Goal: Task Accomplishment & Management: Use online tool/utility

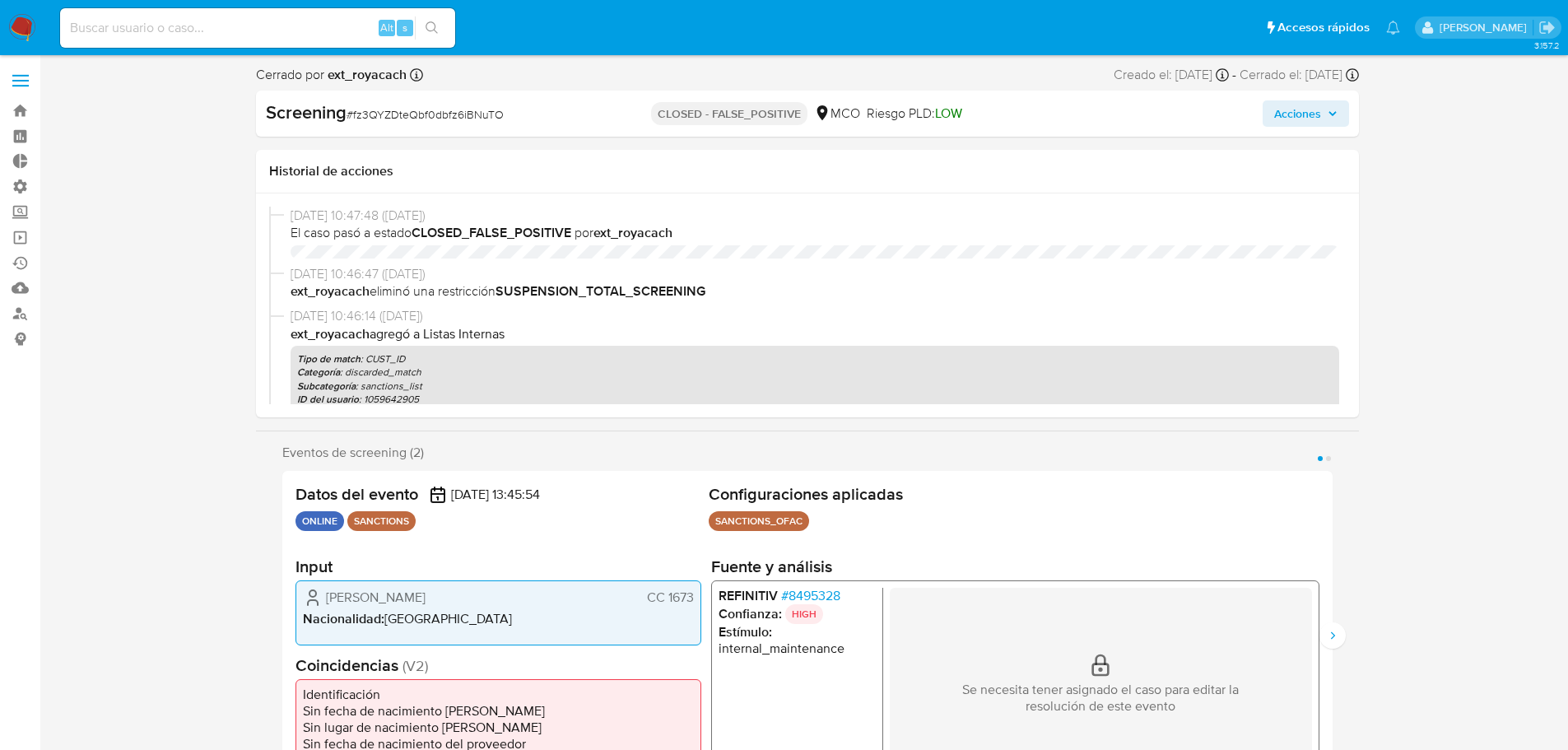
select select "10"
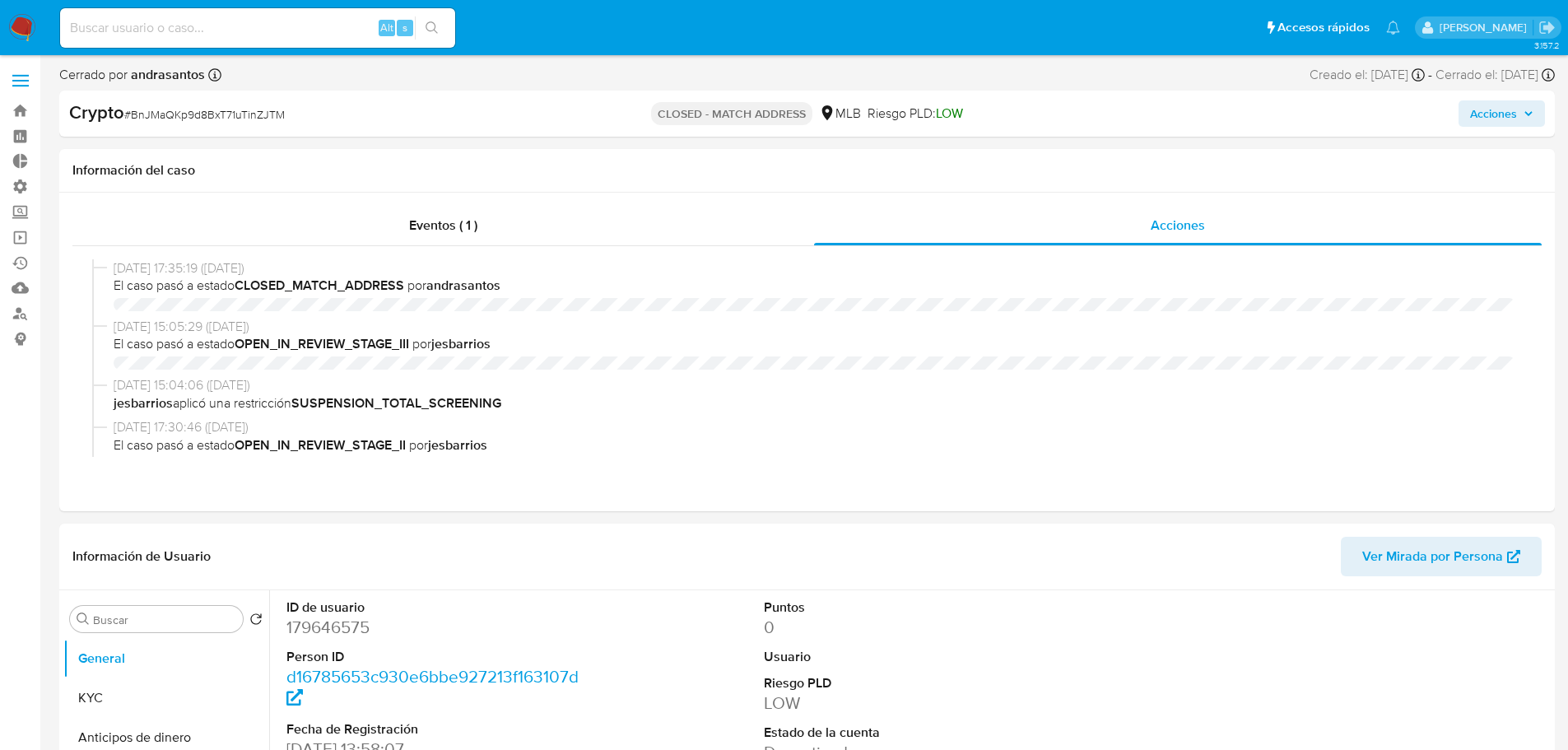
select select "10"
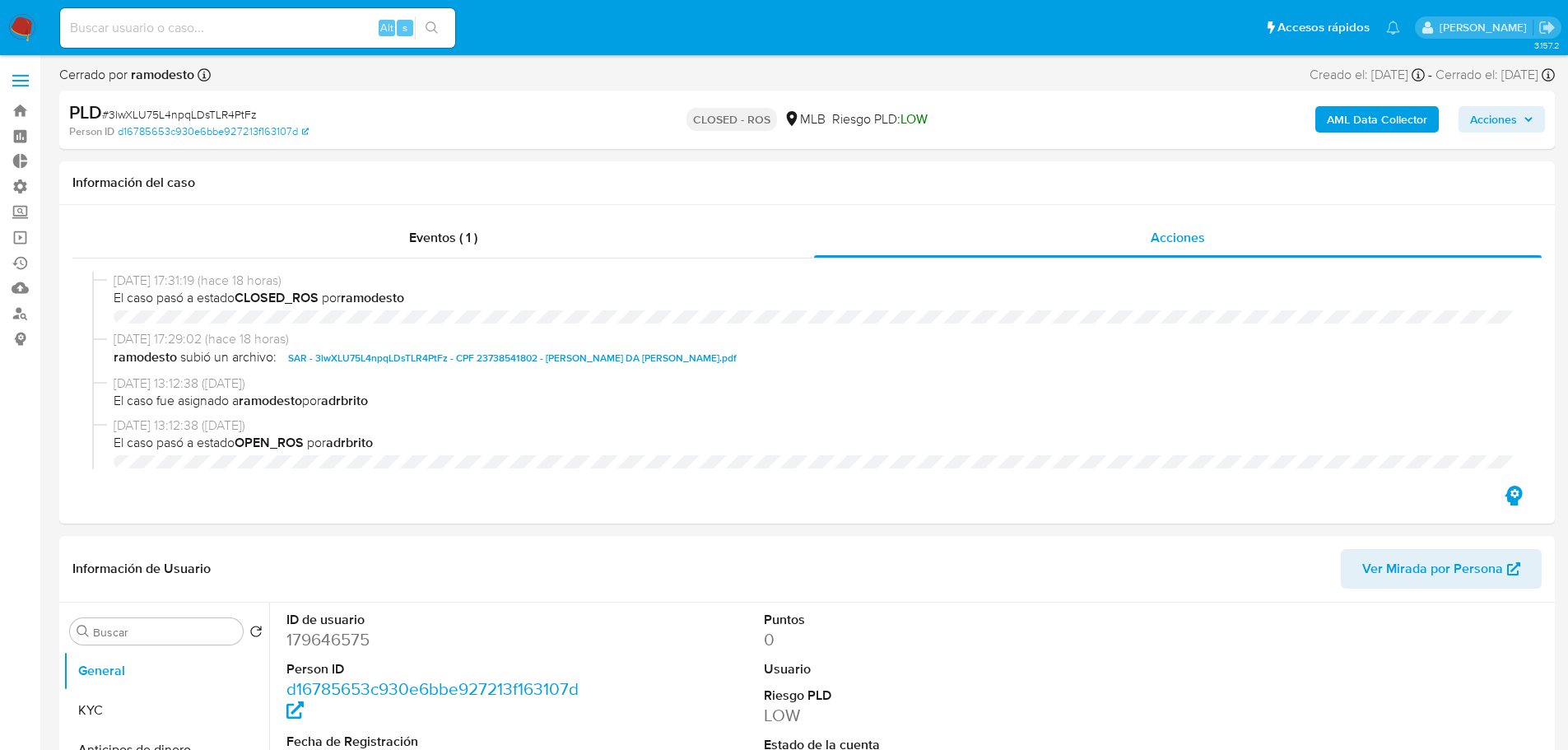
select select "10"
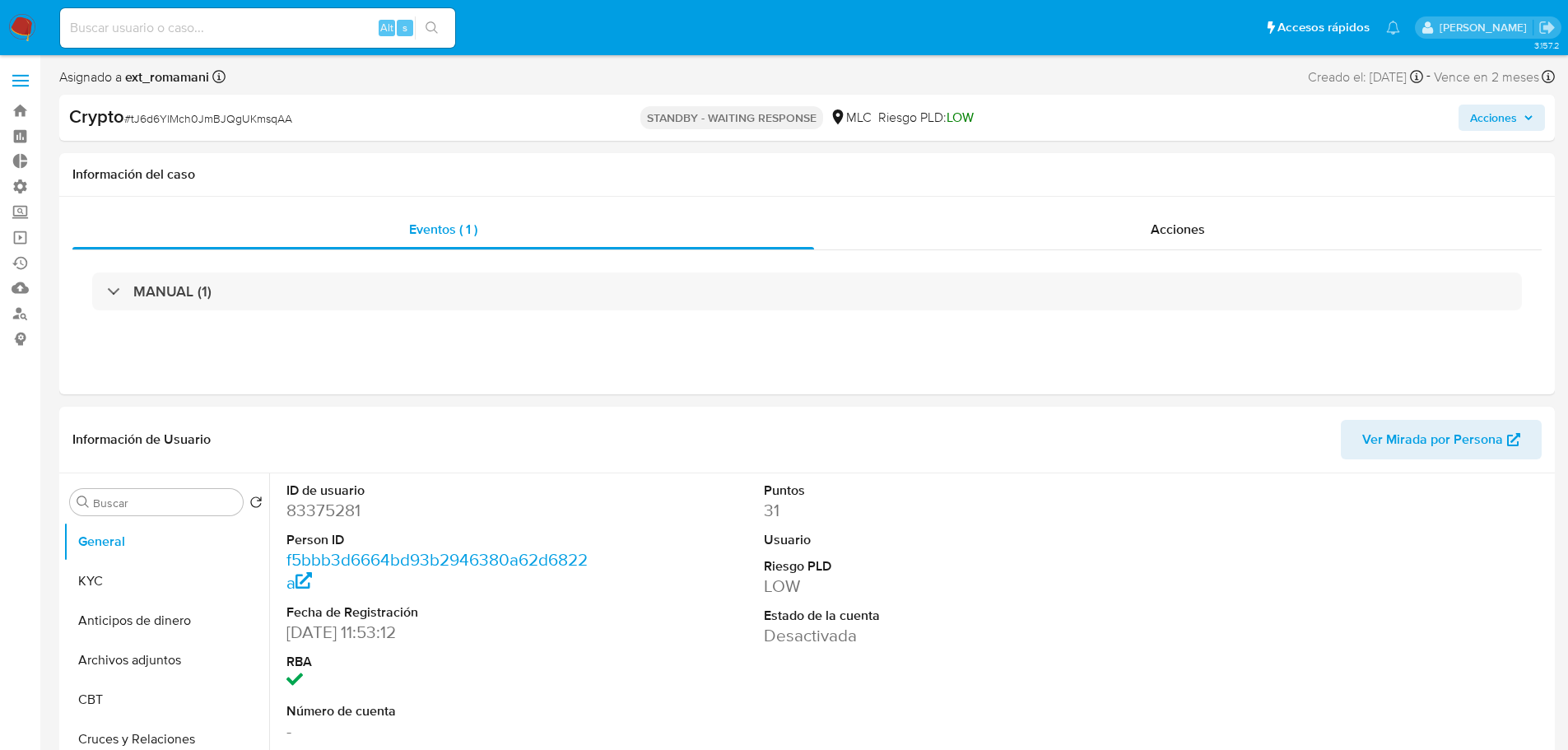
select select "10"
